Goal: Share content: Share content

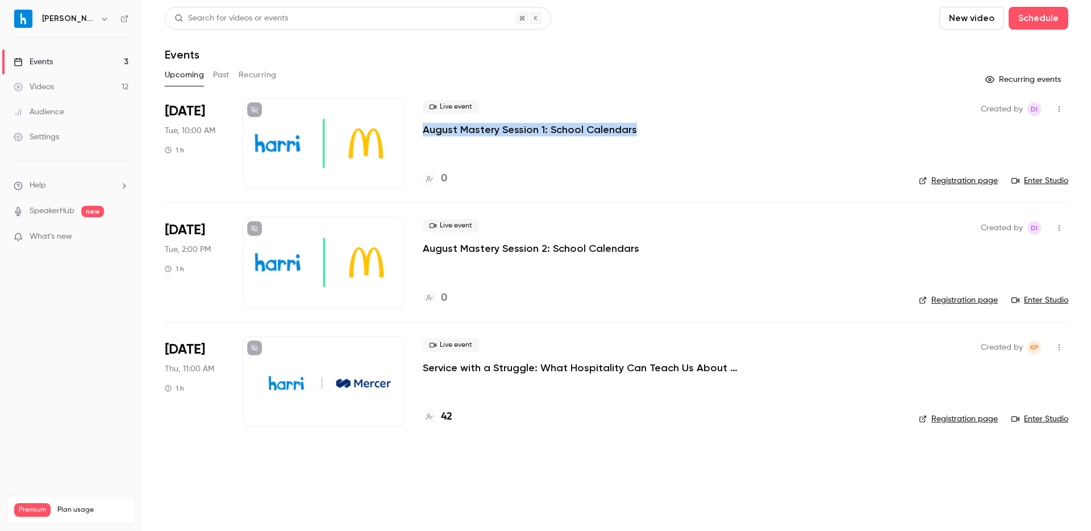
click at [226, 77] on button "Past" at bounding box center [221, 75] width 16 height 18
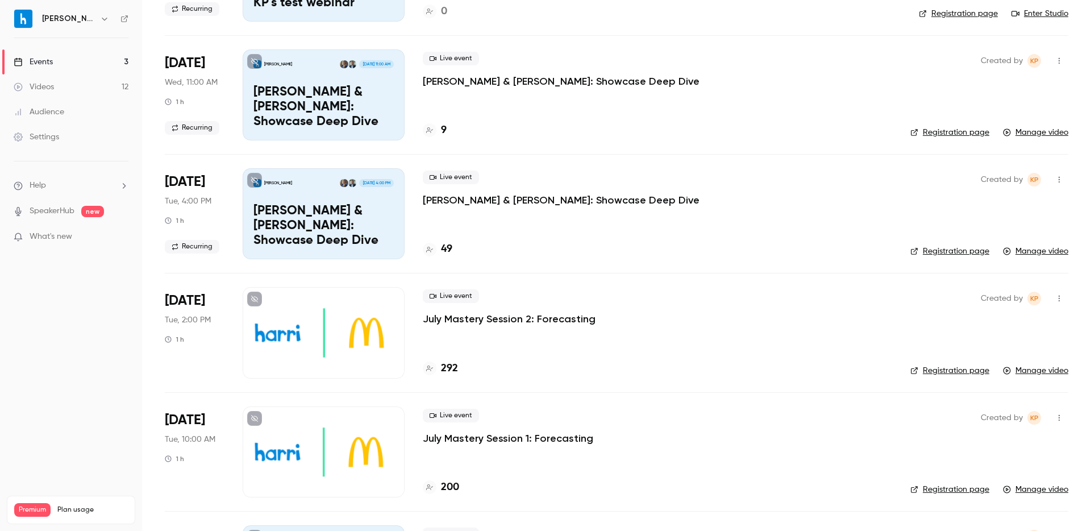
scroll to position [644, 0]
click at [524, 438] on p "July Mastery Session 1: Forecasting" at bounding box center [508, 438] width 170 height 14
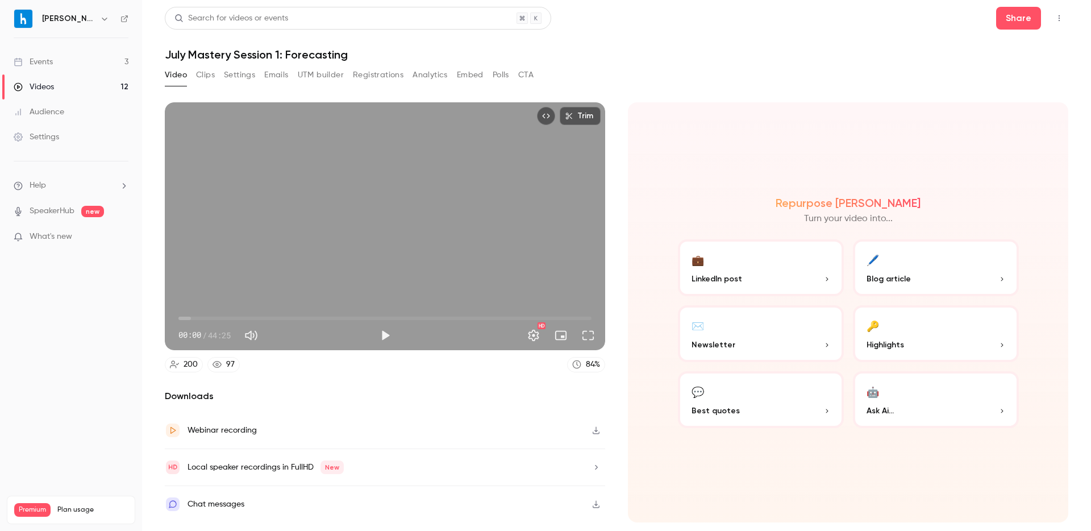
click at [364, 76] on button "Registrations" at bounding box center [378, 75] width 51 height 18
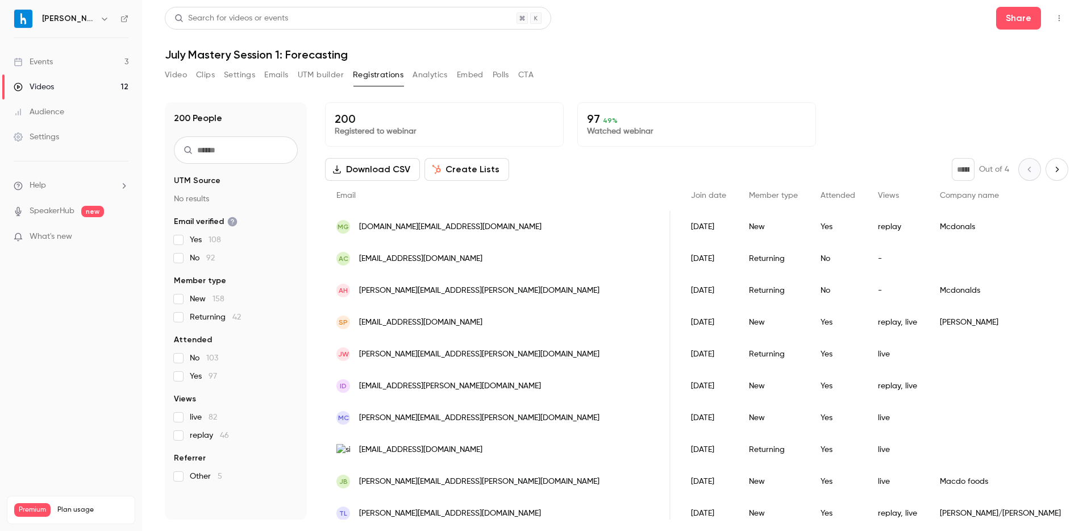
scroll to position [0, 158]
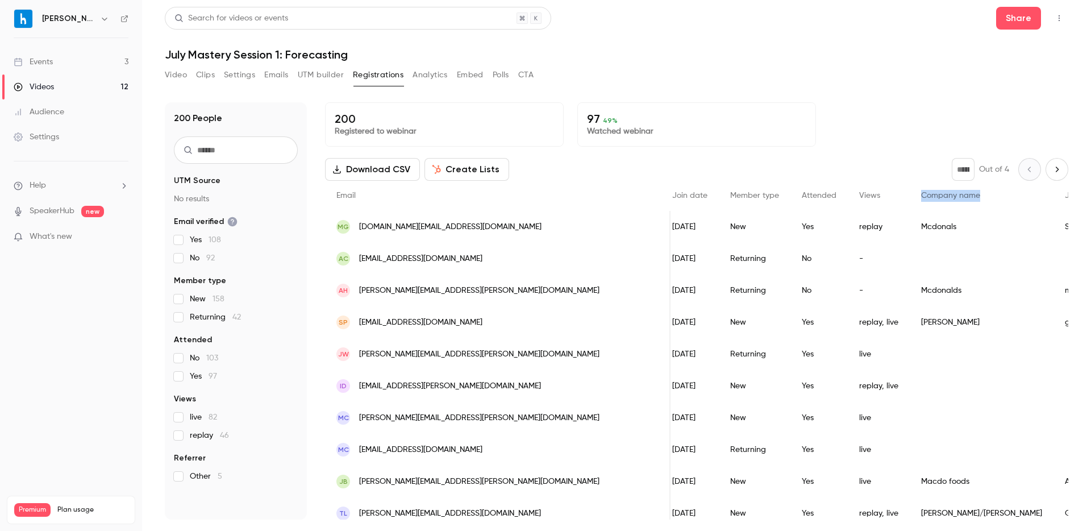
drag, startPoint x: 756, startPoint y: 195, endPoint x: 814, endPoint y: 193, distance: 58.0
click at [910, 193] on div "Company name" at bounding box center [982, 196] width 144 height 30
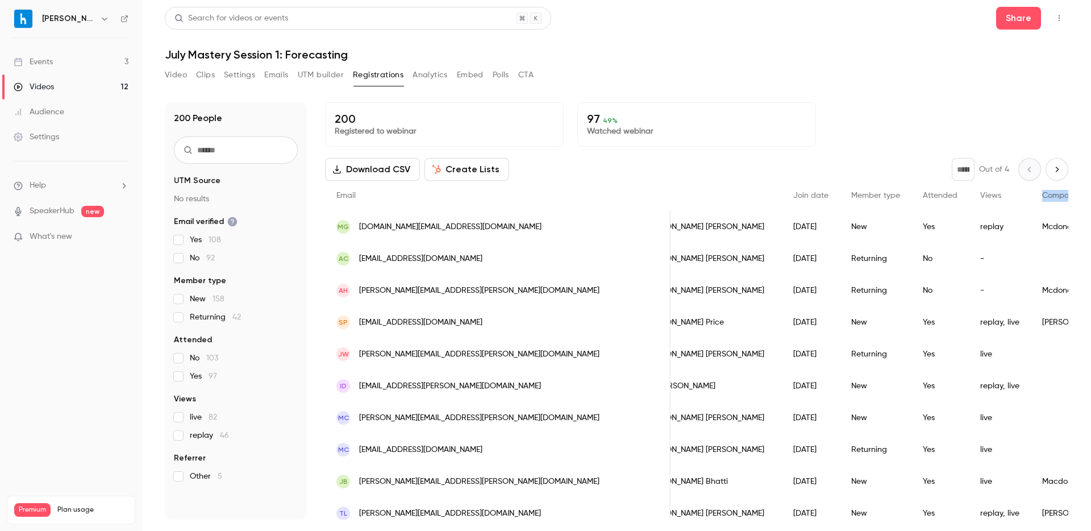
scroll to position [0, 0]
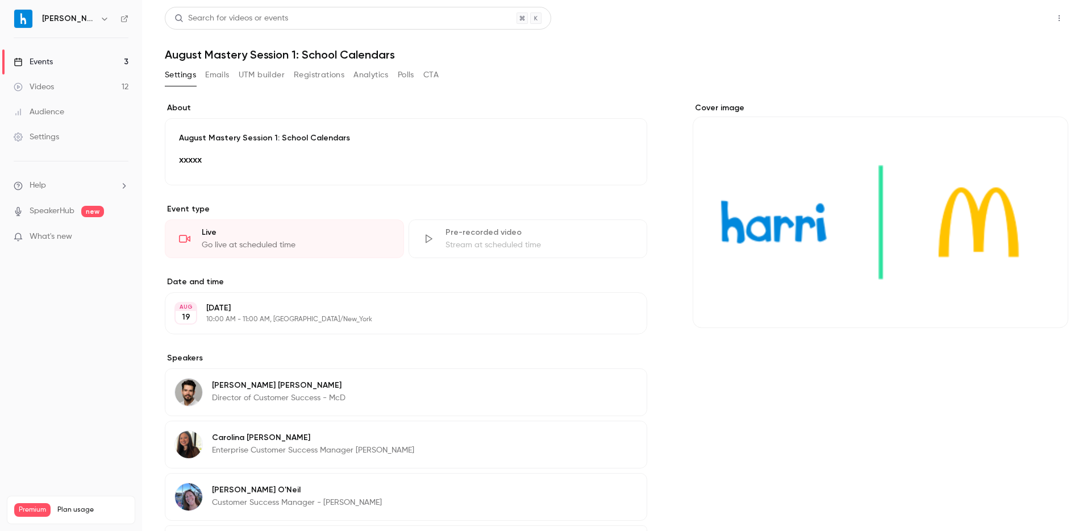
click at [1017, 16] on button "Share" at bounding box center [1018, 18] width 45 height 23
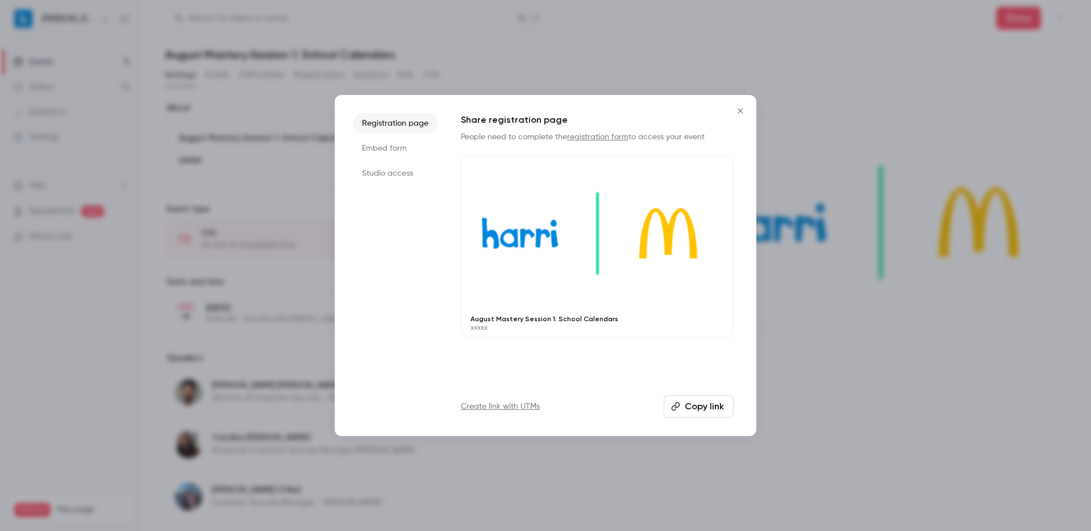
click at [690, 410] on button "Copy link" at bounding box center [699, 406] width 70 height 23
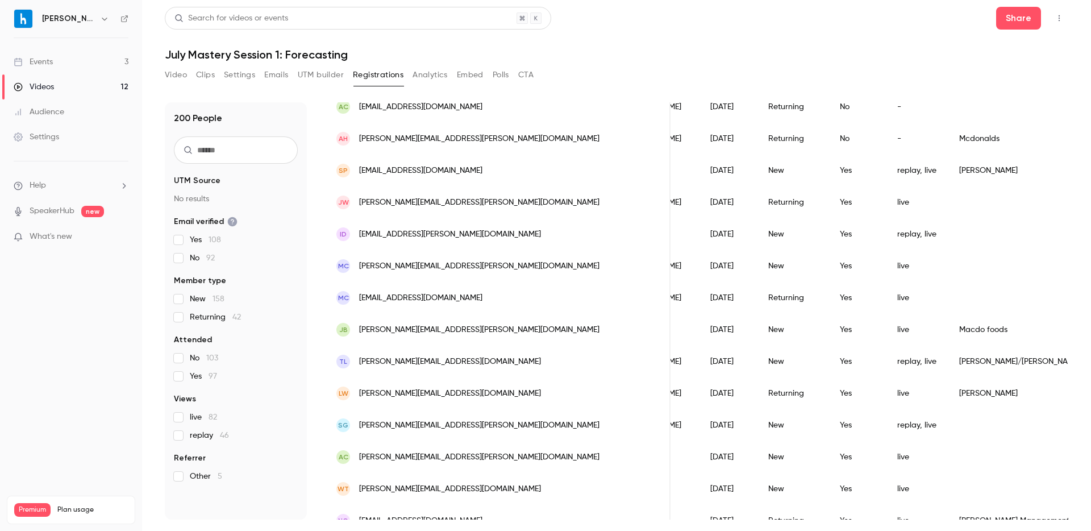
scroll to position [174, 0]
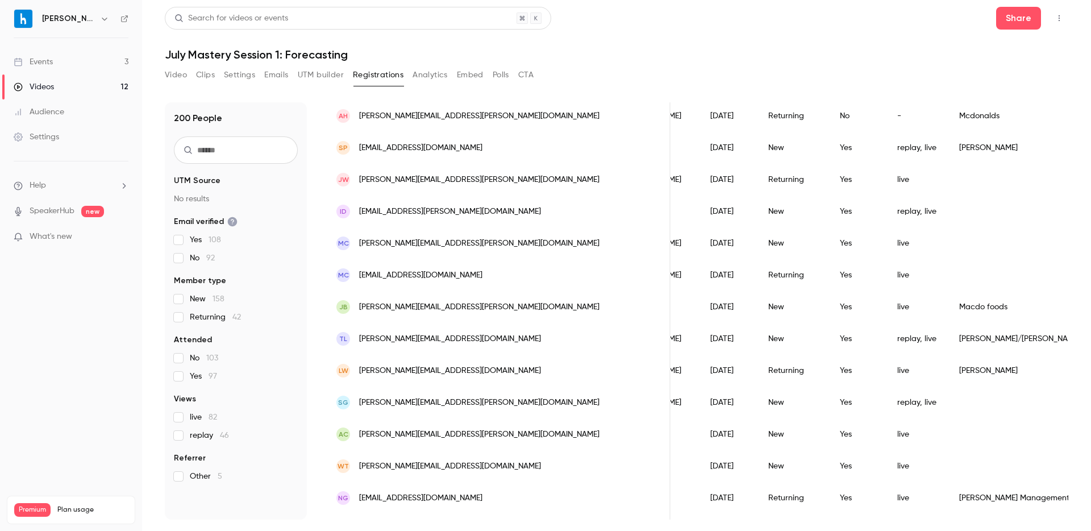
click at [24, 21] on img at bounding box center [23, 19] width 18 height 18
